Goal: Book appointment/travel/reservation

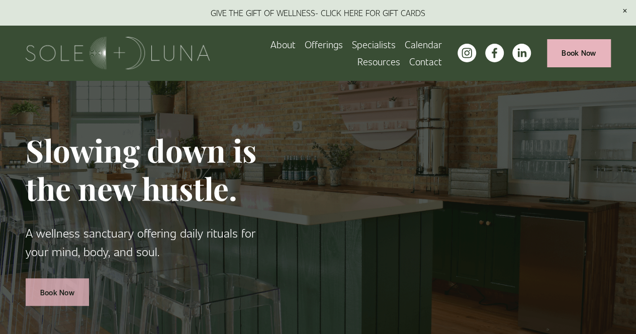
click at [51, 297] on link "Book Now" at bounding box center [57, 293] width 63 height 28
click at [0, 0] on span "Rituals" at bounding box center [0, 0] width 0 height 0
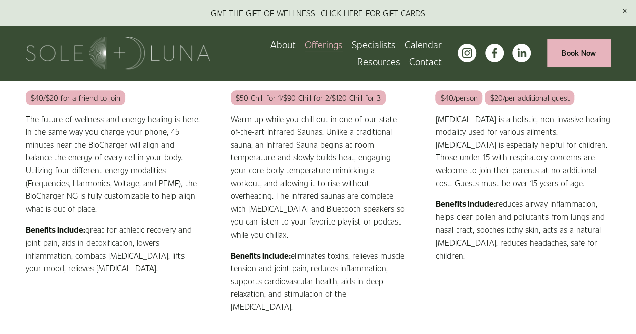
scroll to position [388, 0]
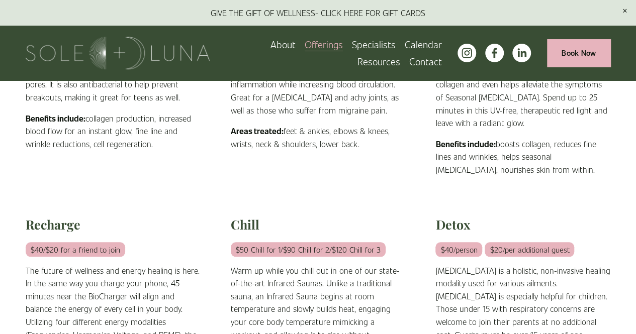
click at [0, 0] on span "Meditations" at bounding box center [0, 0] width 0 height 0
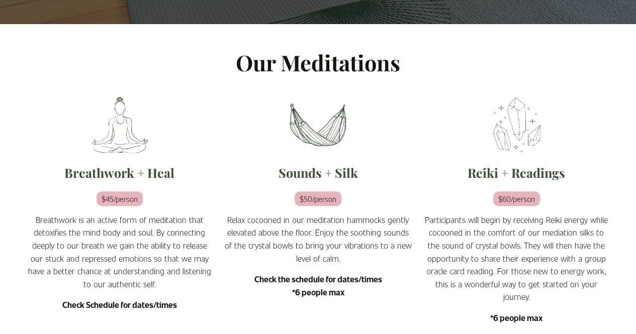
scroll to position [201, 0]
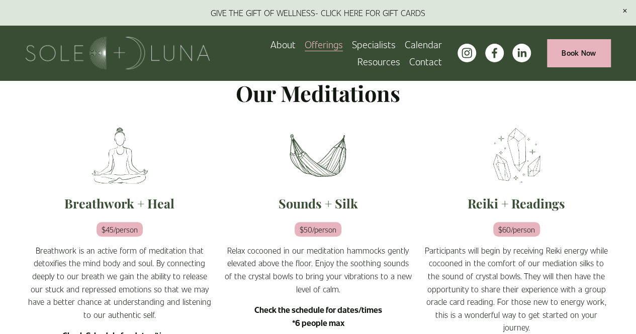
click at [0, 0] on span "Wellness Experiences" at bounding box center [0, 0] width 0 height 0
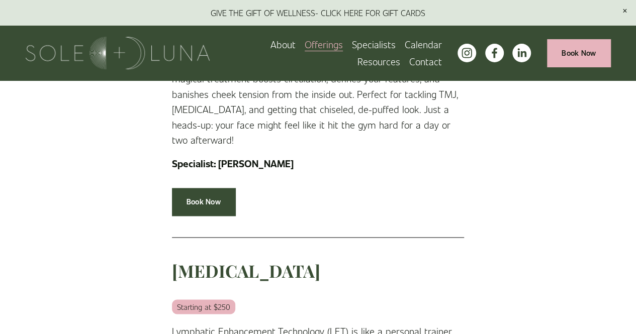
scroll to position [503, 0]
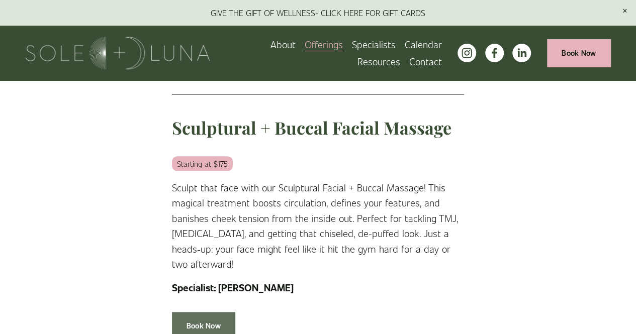
click at [213, 312] on link "Book Now" at bounding box center [203, 326] width 63 height 28
